Goal: Find specific page/section: Find specific page/section

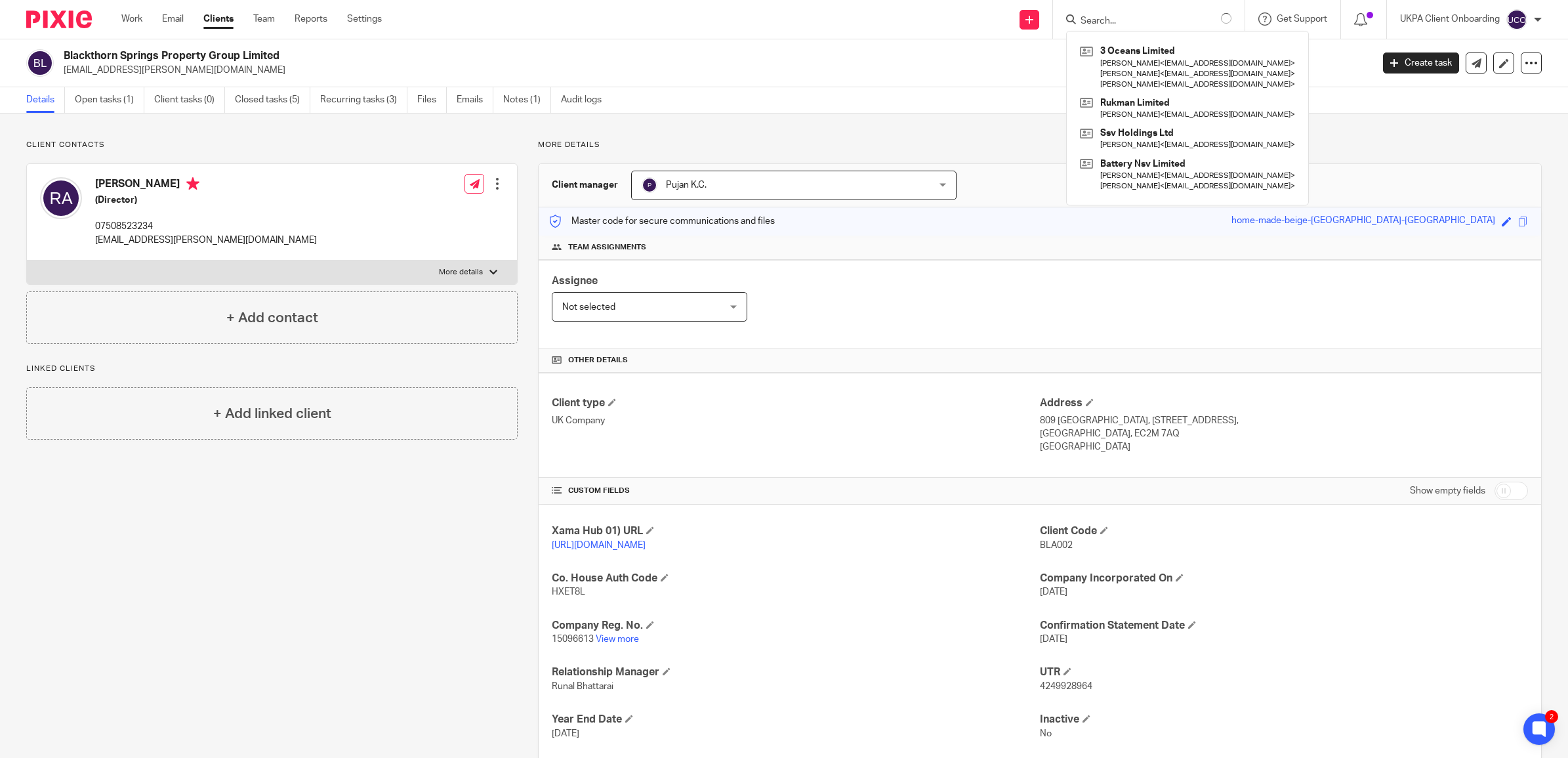
click at [1171, 20] on input "Search" at bounding box center [1138, 22] width 118 height 12
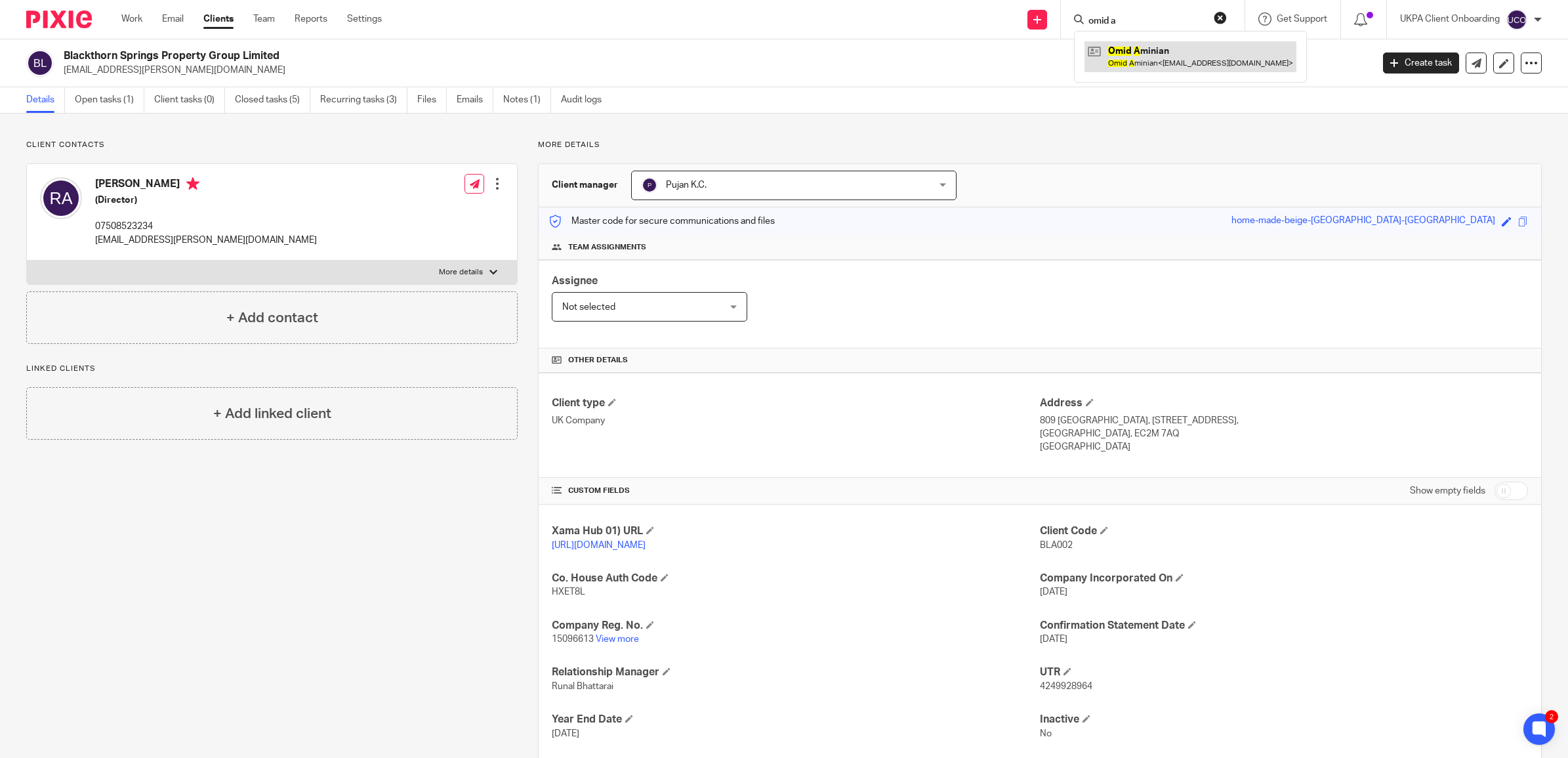
type input "omid a"
click at [1153, 46] on link at bounding box center [1190, 57] width 212 height 30
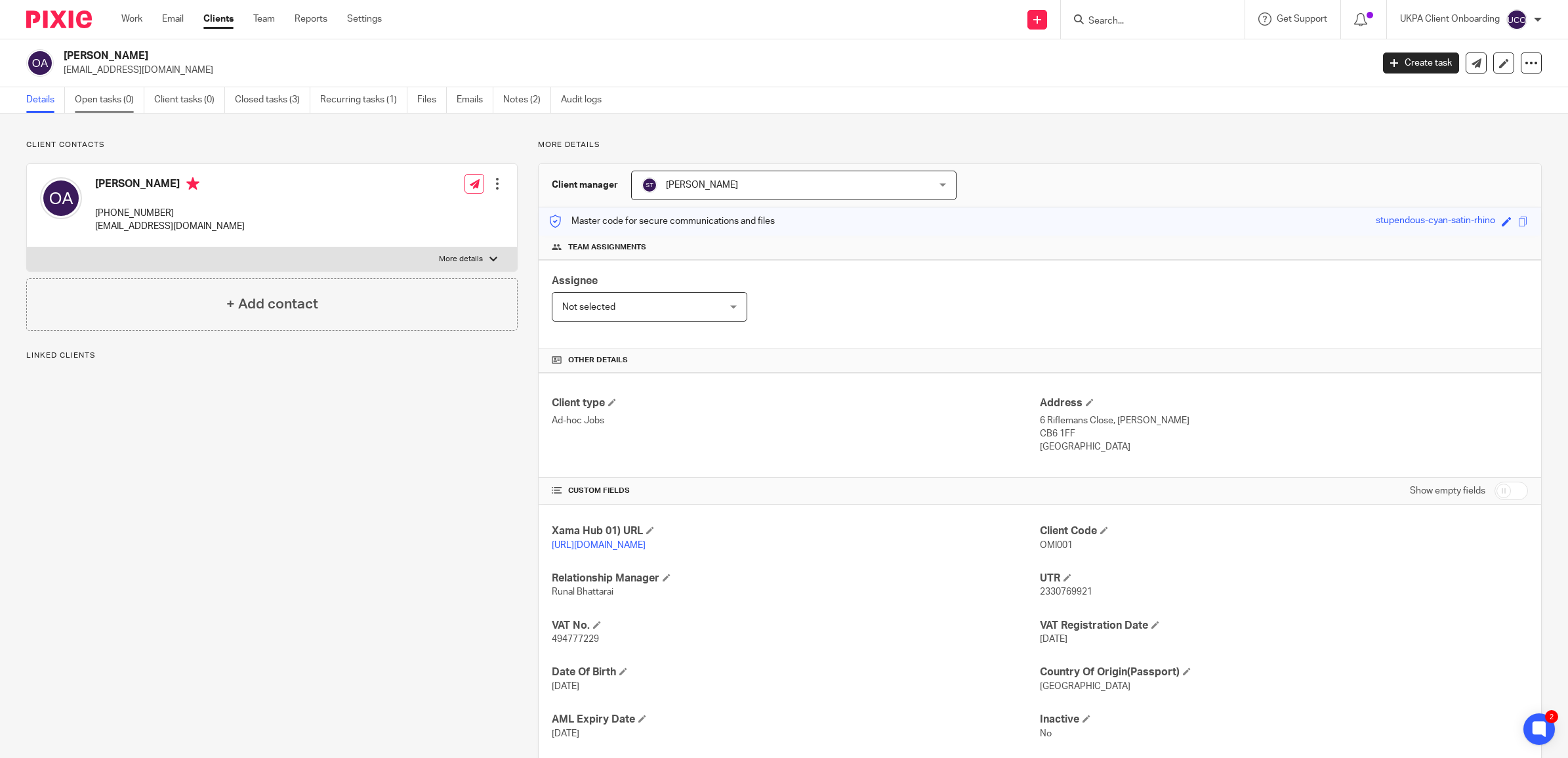
click at [138, 99] on link "Open tasks (0)" at bounding box center [110, 100] width 70 height 26
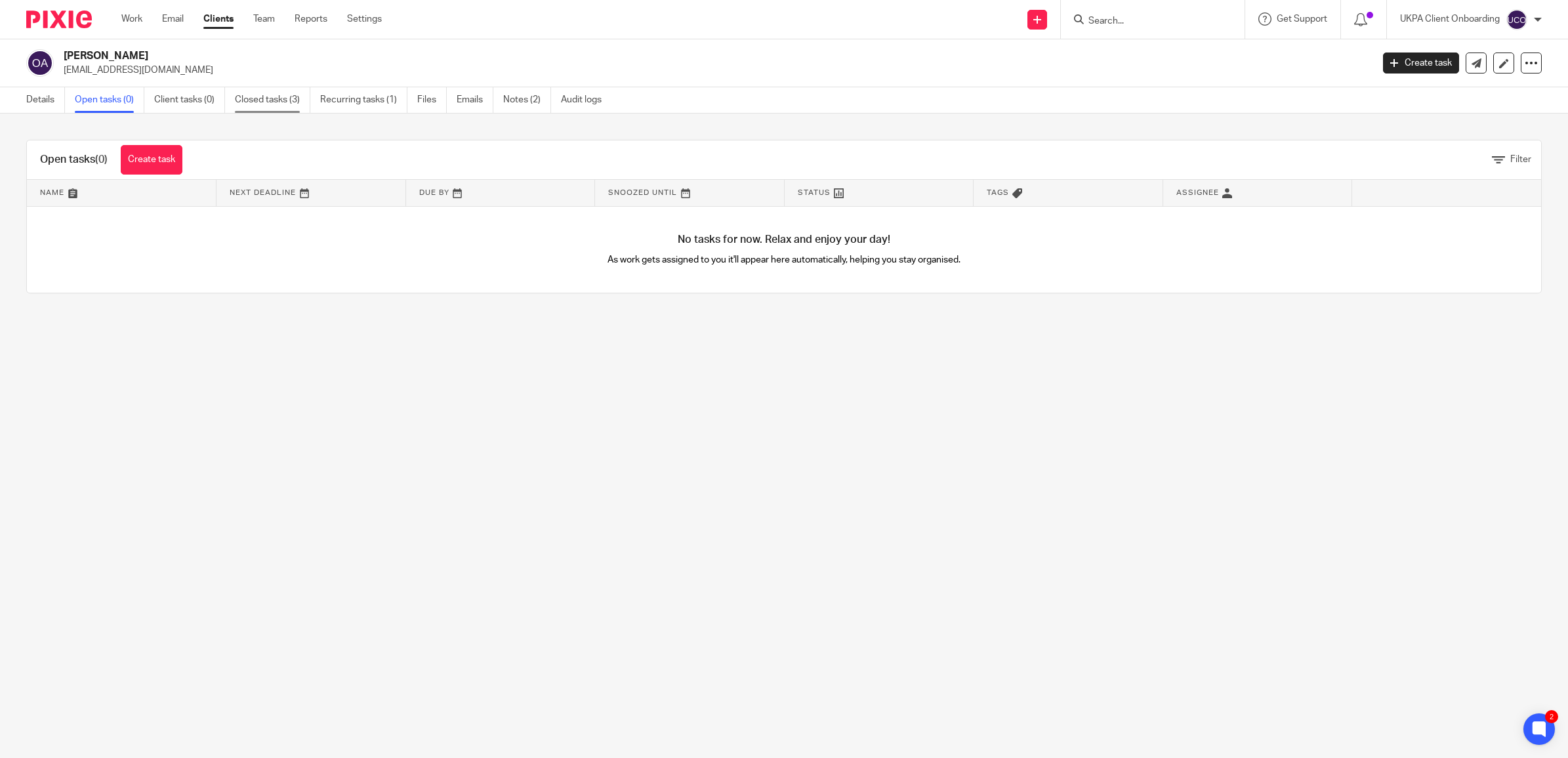
click at [263, 107] on link "Closed tasks (3)" at bounding box center [272, 100] width 76 height 26
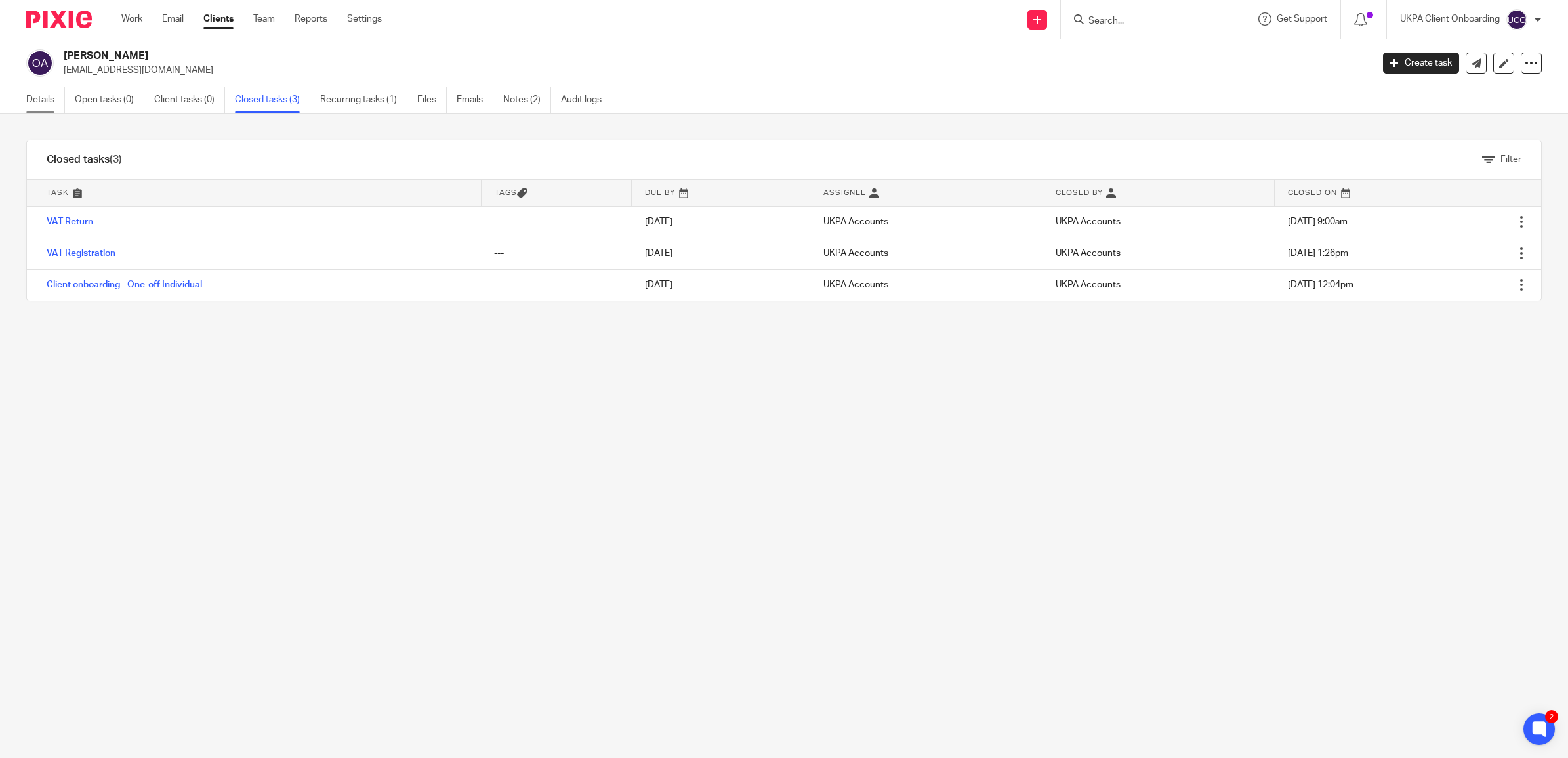
click at [30, 106] on link "Details" at bounding box center [45, 100] width 39 height 26
